Goal: Transaction & Acquisition: Purchase product/service

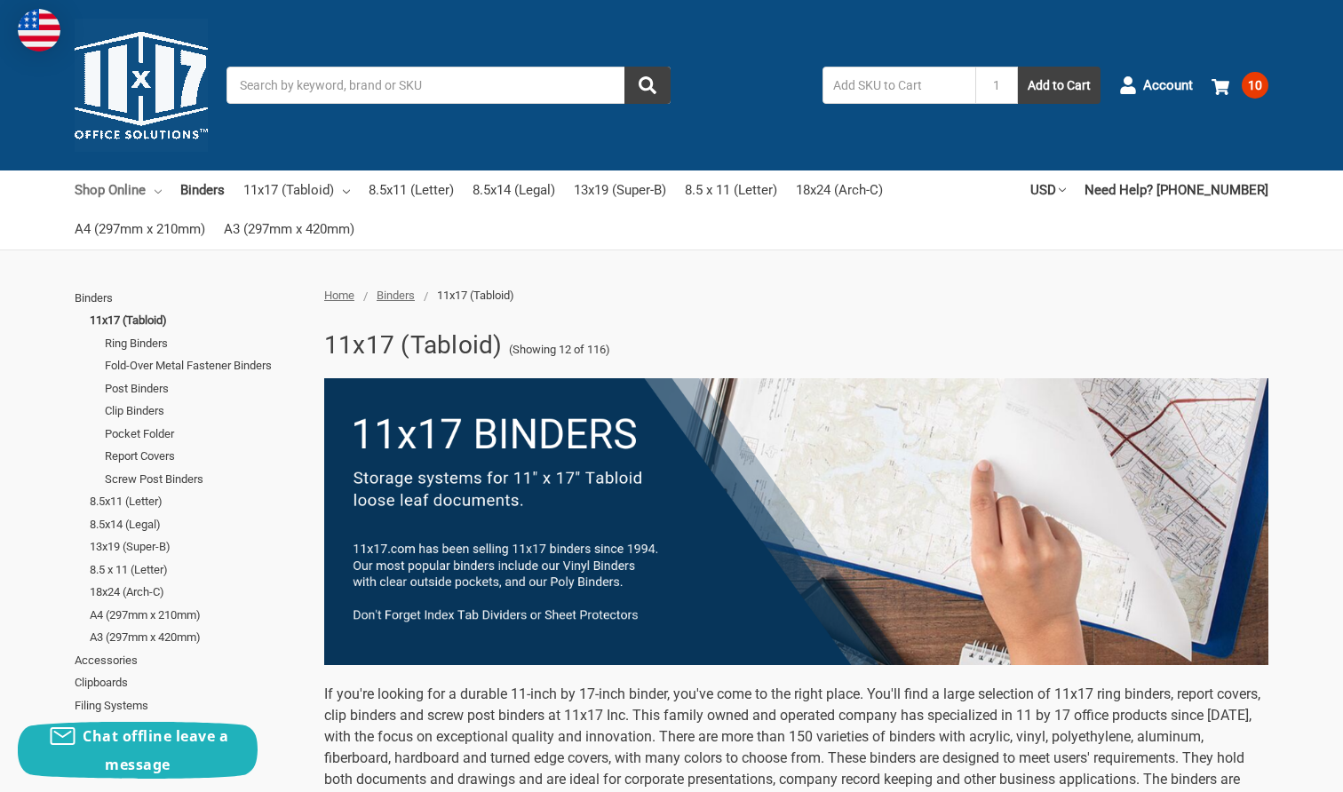
click at [149, 192] on link "Shop Online" at bounding box center [118, 190] width 87 height 39
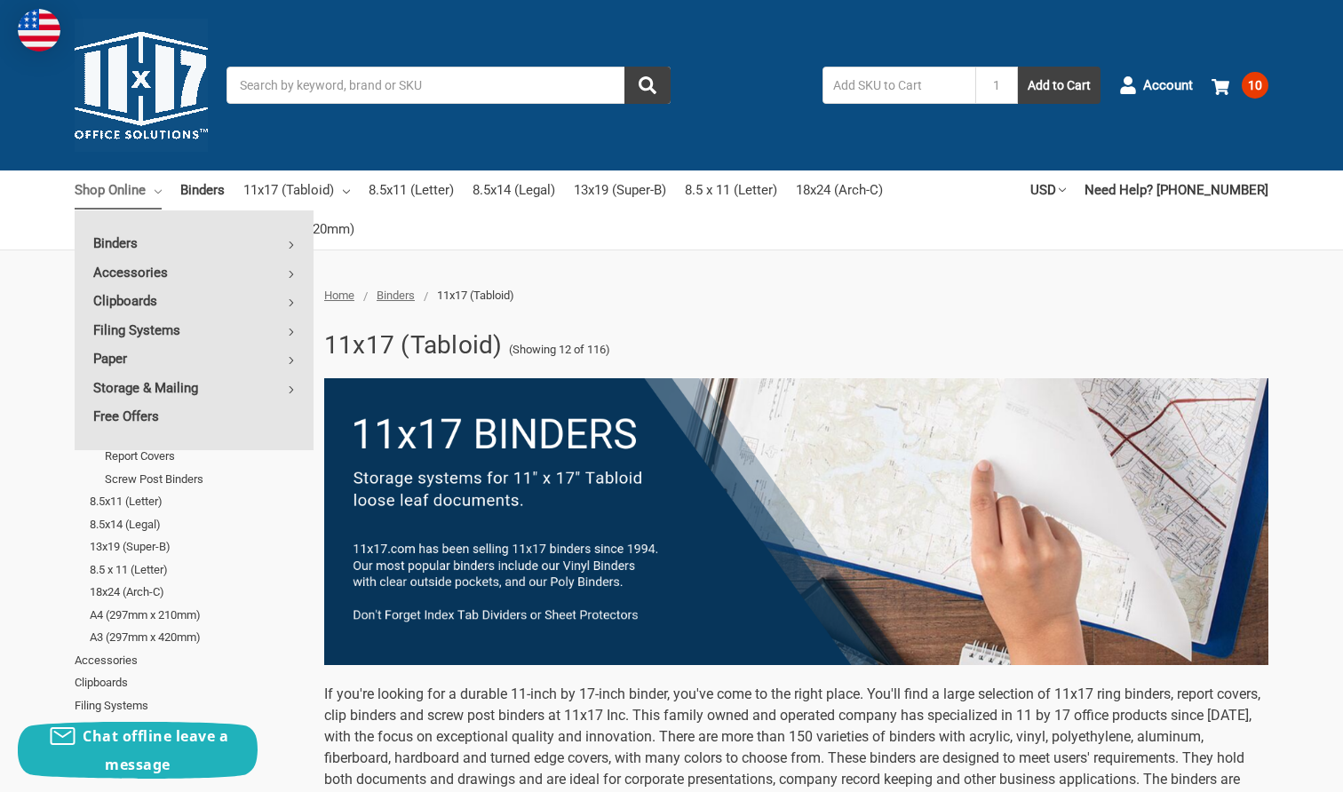
scroll to position [1, 0]
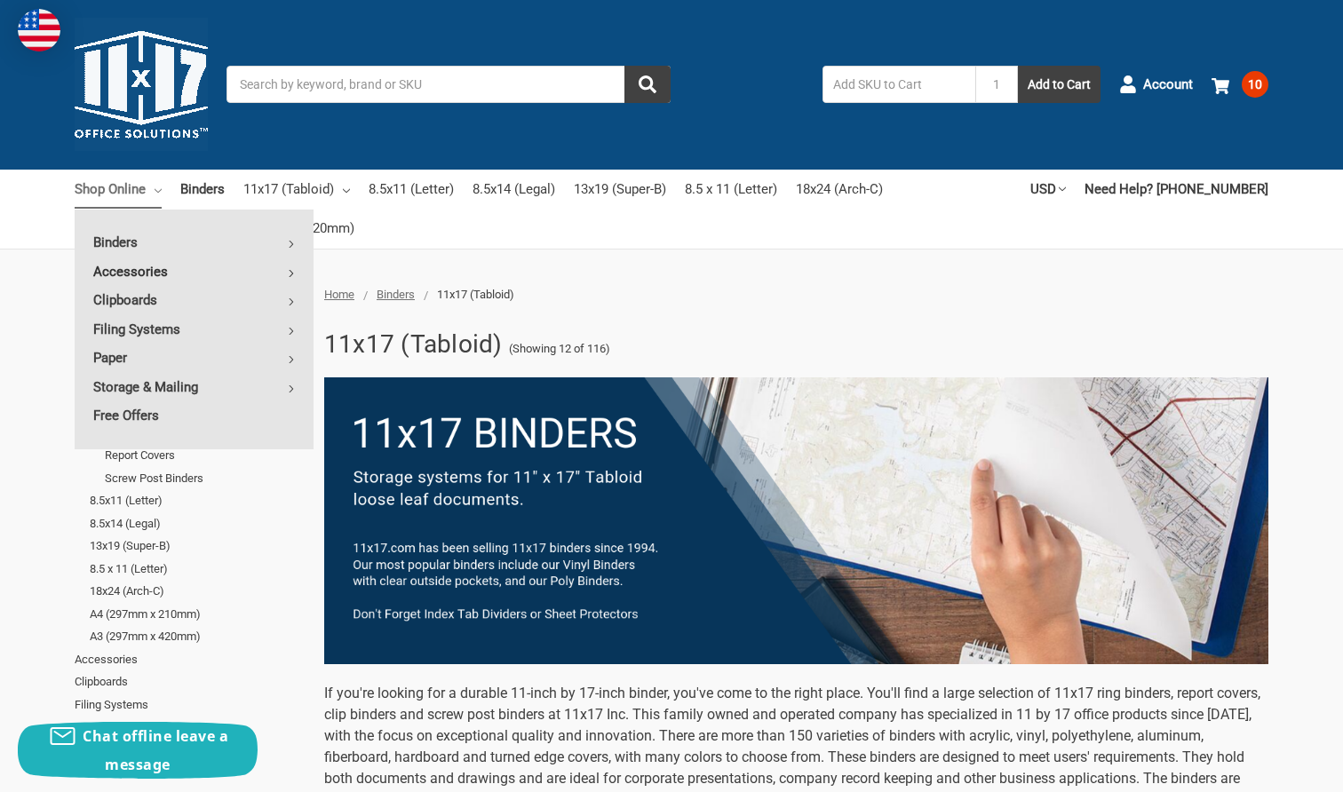
click at [151, 267] on link "Accessories" at bounding box center [194, 272] width 239 height 28
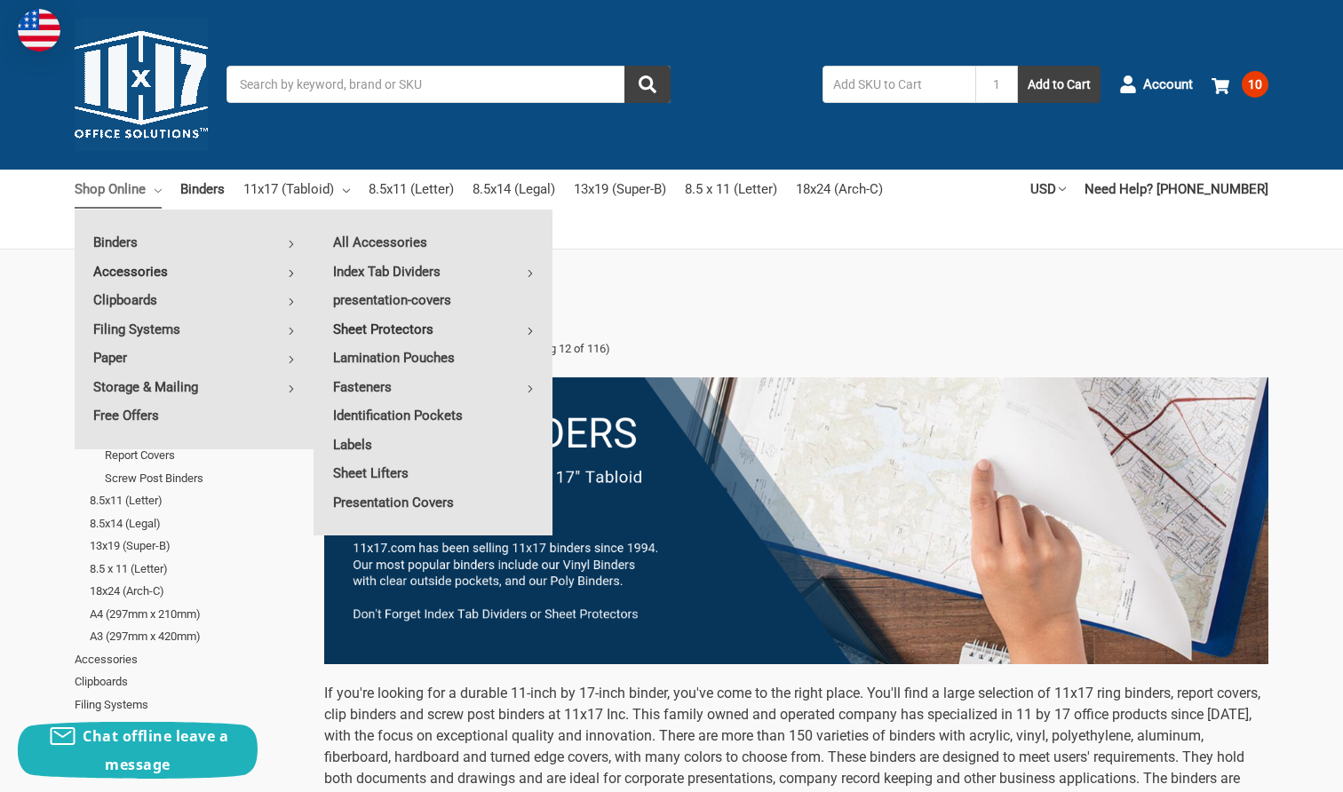
click at [442, 328] on link "Sheet Protectors" at bounding box center [434, 329] width 238 height 28
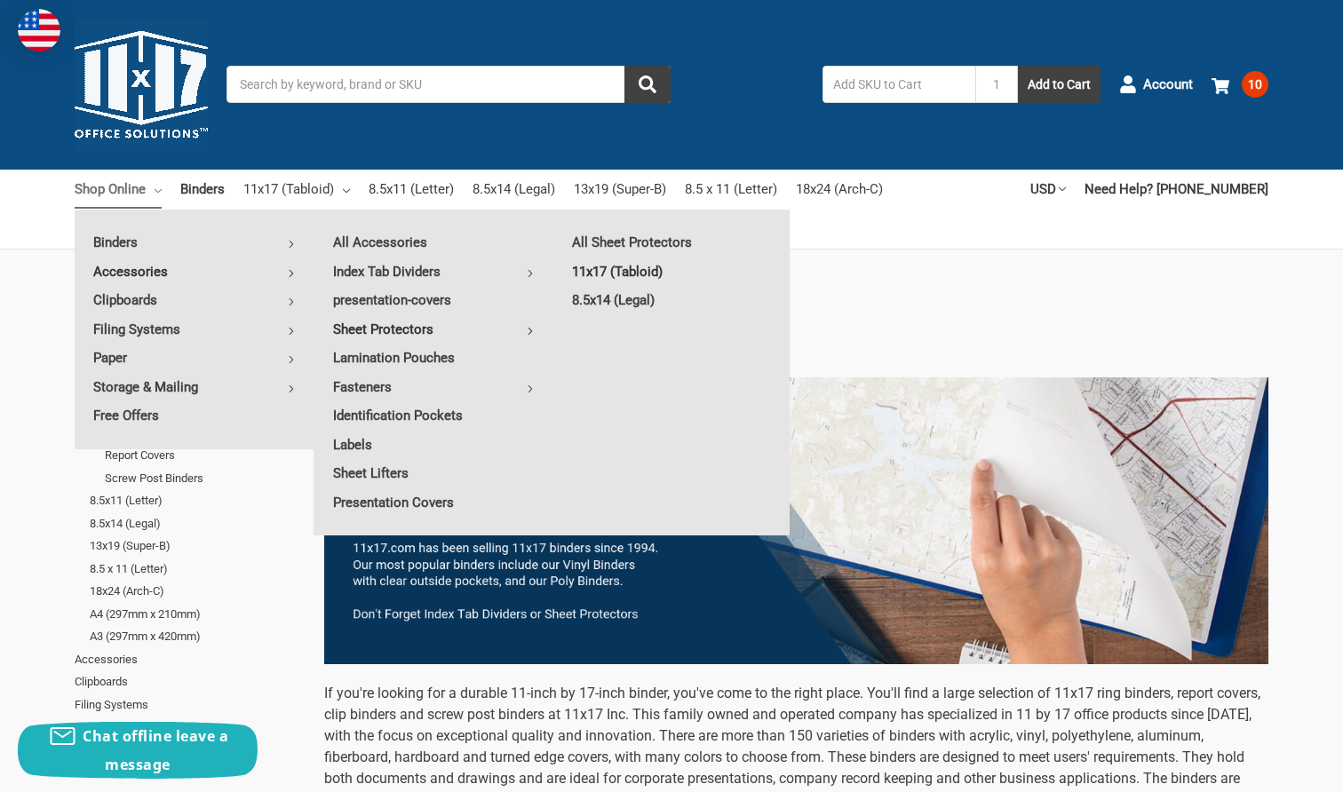
click at [606, 270] on link "11x17 (Tabloid)" at bounding box center [672, 272] width 237 height 28
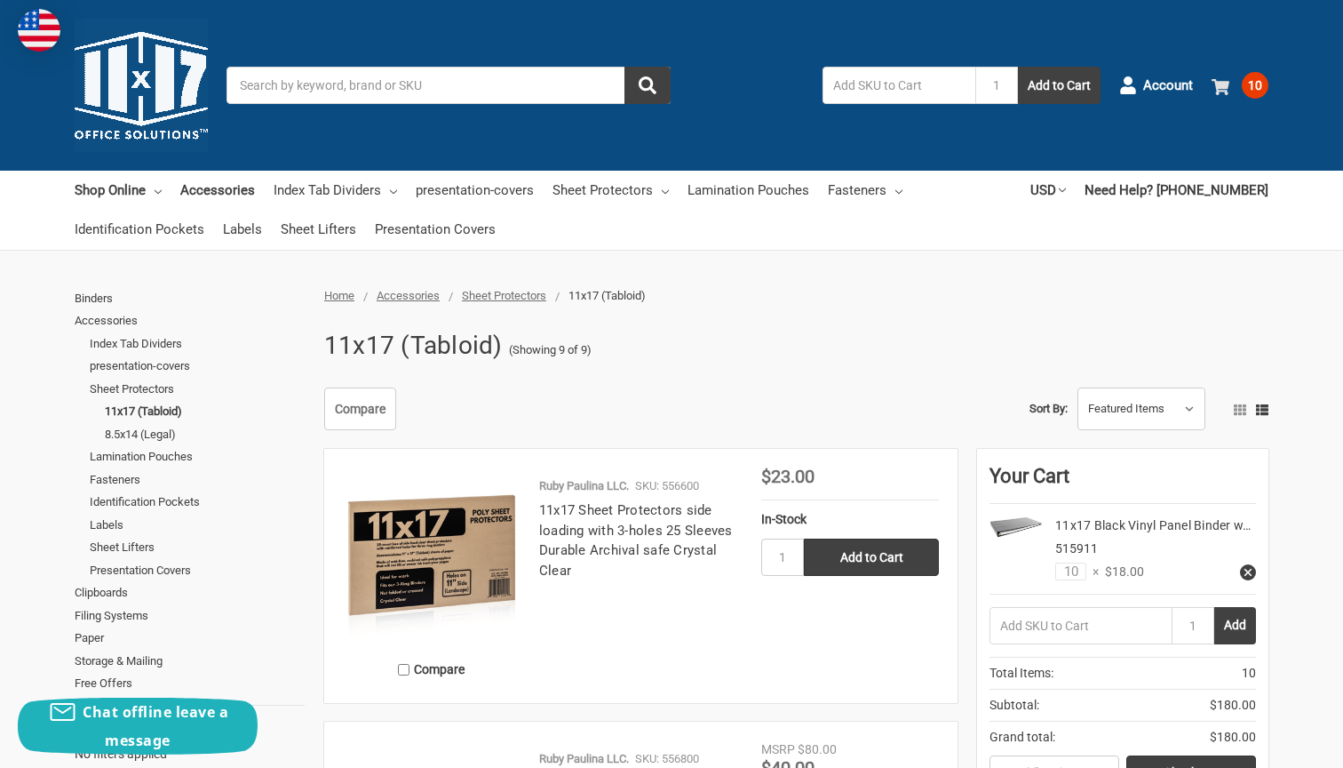
click at [1252, 86] on span "10" at bounding box center [1255, 85] width 27 height 27
